Goal: Information Seeking & Learning: Check status

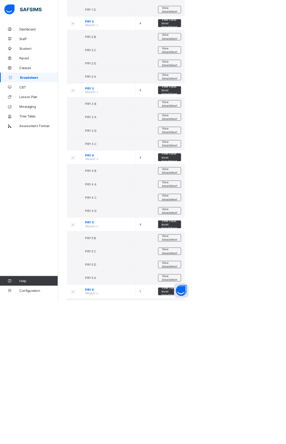
scroll to position [601, 0]
click at [251, 346] on span "View broadsheet" at bounding box center [251, 351] width 23 height 11
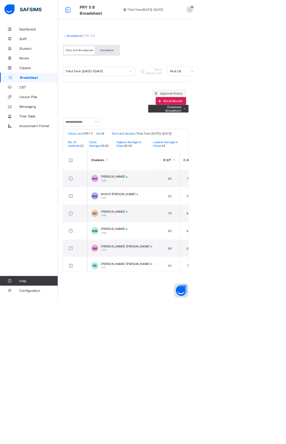
click at [164, 69] on div "Cumulative" at bounding box center [158, 74] width 36 height 13
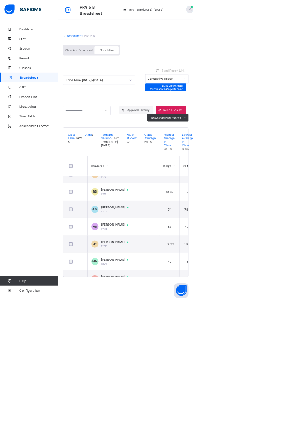
scroll to position [232, 0]
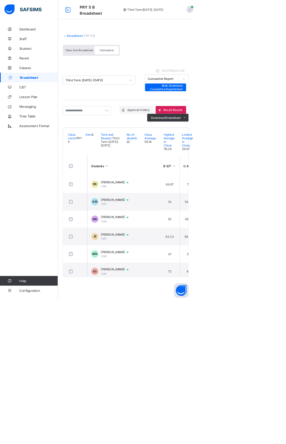
click at [195, 350] on span "Japheth Okafor Emefesi" at bounding box center [173, 347] width 48 height 6
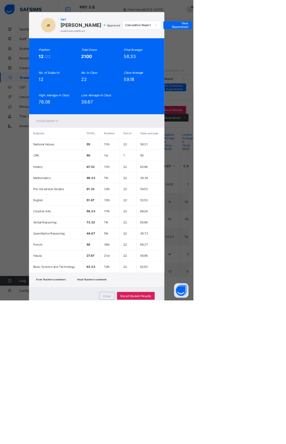
click at [279, 43] on span "View Reportsheet" at bounding box center [262, 37] width 31 height 11
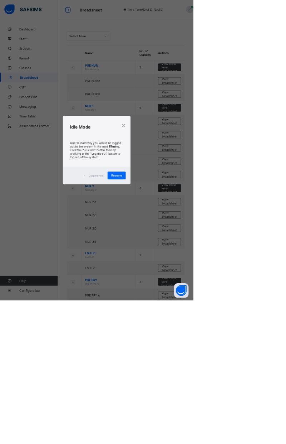
click at [181, 262] on span "Resume" at bounding box center [173, 259] width 16 height 5
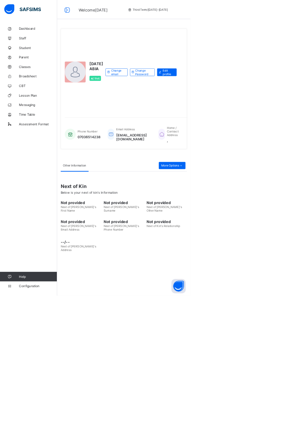
click at [51, 113] on span "Broadsheet" at bounding box center [57, 115] width 57 height 6
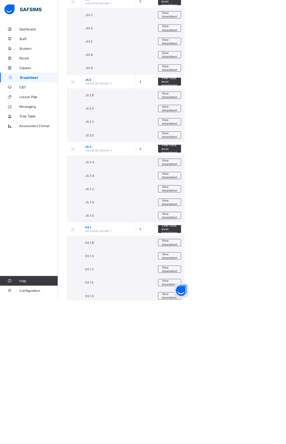
scroll to position [1068, 0]
click at [251, 235] on span "View broadsheet" at bounding box center [251, 240] width 23 height 11
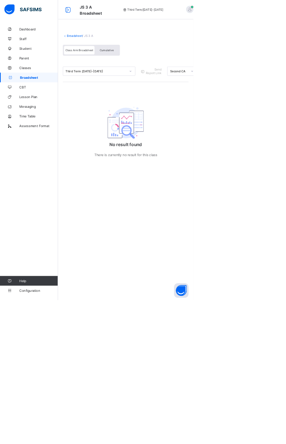
click at [162, 76] on span "Cumulative" at bounding box center [157, 74] width 21 height 5
click at [161, 74] on span "Cumulative" at bounding box center [157, 74] width 21 height 5
click at [161, 73] on span "Cumulative" at bounding box center [157, 74] width 21 height 5
click at [129, 73] on span "Class Arm Broadsheet" at bounding box center [118, 74] width 42 height 5
click at [58, 113] on span "Broadsheet" at bounding box center [58, 115] width 56 height 6
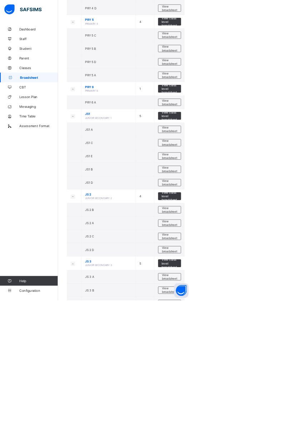
scroll to position [899, 0]
click at [252, 424] on span "View broadsheet" at bounding box center [251, 429] width 23 height 11
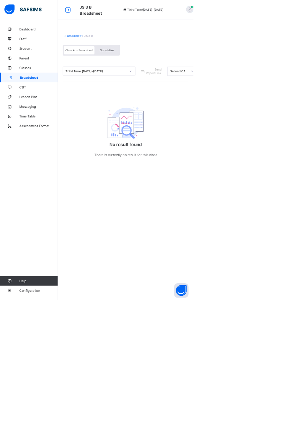
click at [159, 74] on span "Cumulative" at bounding box center [157, 74] width 21 height 5
click at [122, 74] on span "Class Arm Broadsheet" at bounding box center [118, 74] width 42 height 5
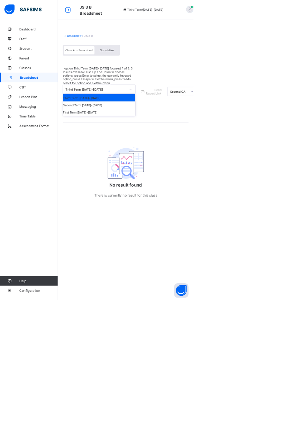
click at [144, 161] on div "First Term 2024-2025" at bounding box center [146, 166] width 107 height 11
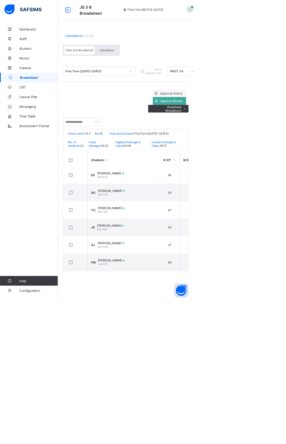
scroll to position [446, 0]
click at [61, 115] on span "Broadsheet" at bounding box center [58, 115] width 56 height 6
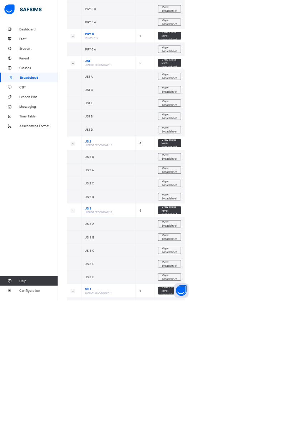
scroll to position [981, 0]
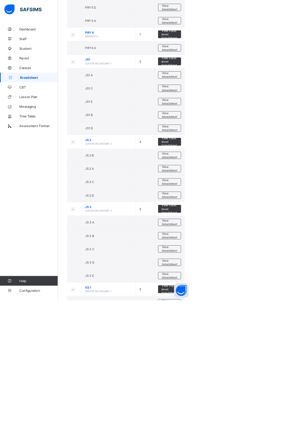
click at [248, 343] on span "View broadsheet" at bounding box center [251, 348] width 23 height 11
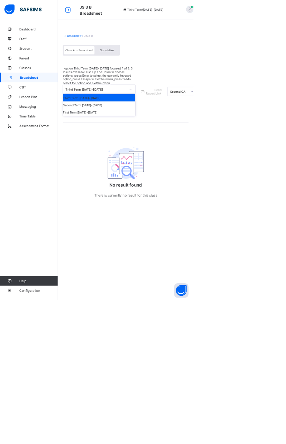
click at [151, 161] on div "First Term 2024-2025" at bounding box center [146, 166] width 107 height 11
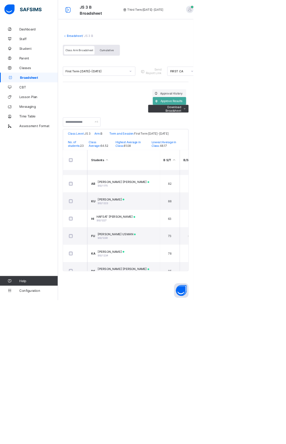
scroll to position [275, 0]
click at [173, 350] on span "[PERSON_NAME] USMAN" at bounding box center [172, 347] width 57 height 5
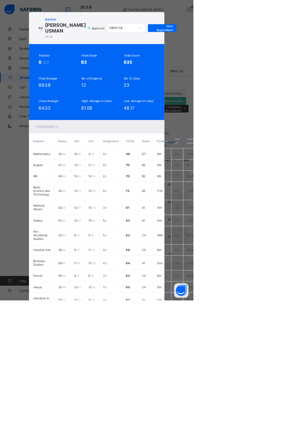
click at [256, 47] on span "View Reportsheet" at bounding box center [239, 41] width 31 height 11
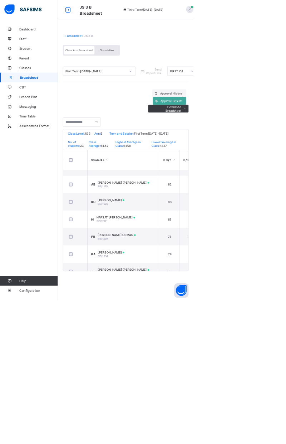
click at [62, 114] on span "Broadsheet" at bounding box center [58, 115] width 56 height 6
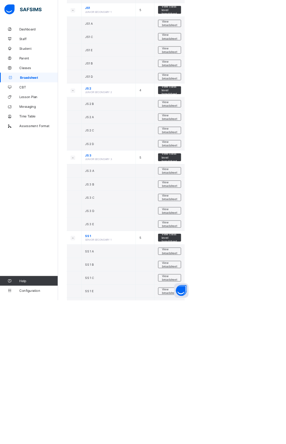
scroll to position [1058, 0]
click at [248, 266] on span "View broadsheet" at bounding box center [251, 271] width 23 height 11
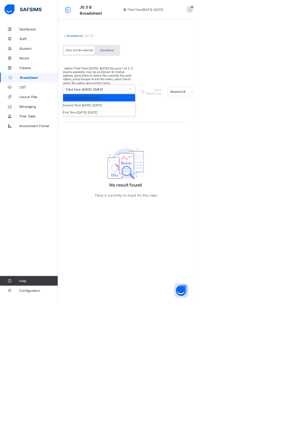
click at [157, 150] on div "Second Term 2024-2025" at bounding box center [146, 155] width 107 height 11
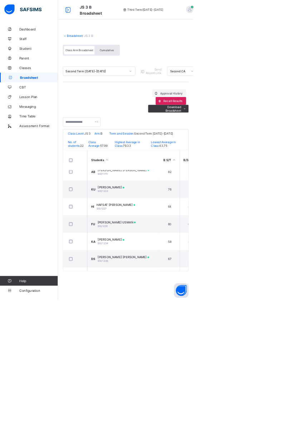
scroll to position [245, 0]
click at [186, 332] on div "FATIMA BAWA USMAN SIS/1230" at bounding box center [172, 328] width 57 height 11
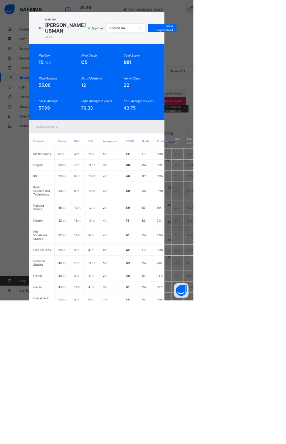
click at [256, 47] on span "View Reportsheet" at bounding box center [239, 41] width 31 height 11
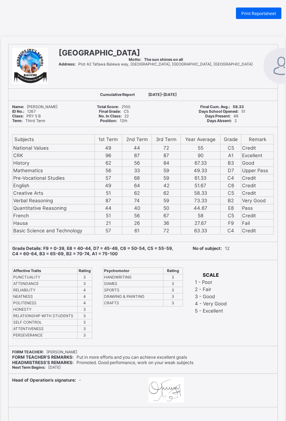
scroll to position [16, 0]
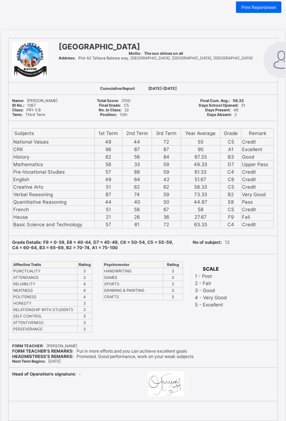
click at [255, 285] on div "SCALE 1 - Poor 2 - Fair 3 - Good 4 - Very Good 5 - Excellent" at bounding box center [234, 284] width 80 height 47
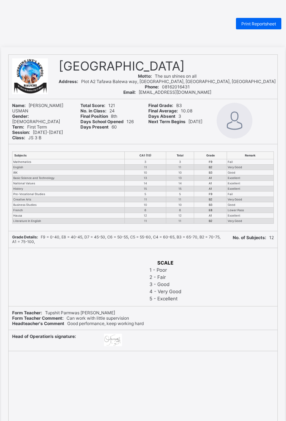
click at [268, 22] on span "Print Reportsheet" at bounding box center [259, 23] width 35 height 5
